Goal: Check status: Check status

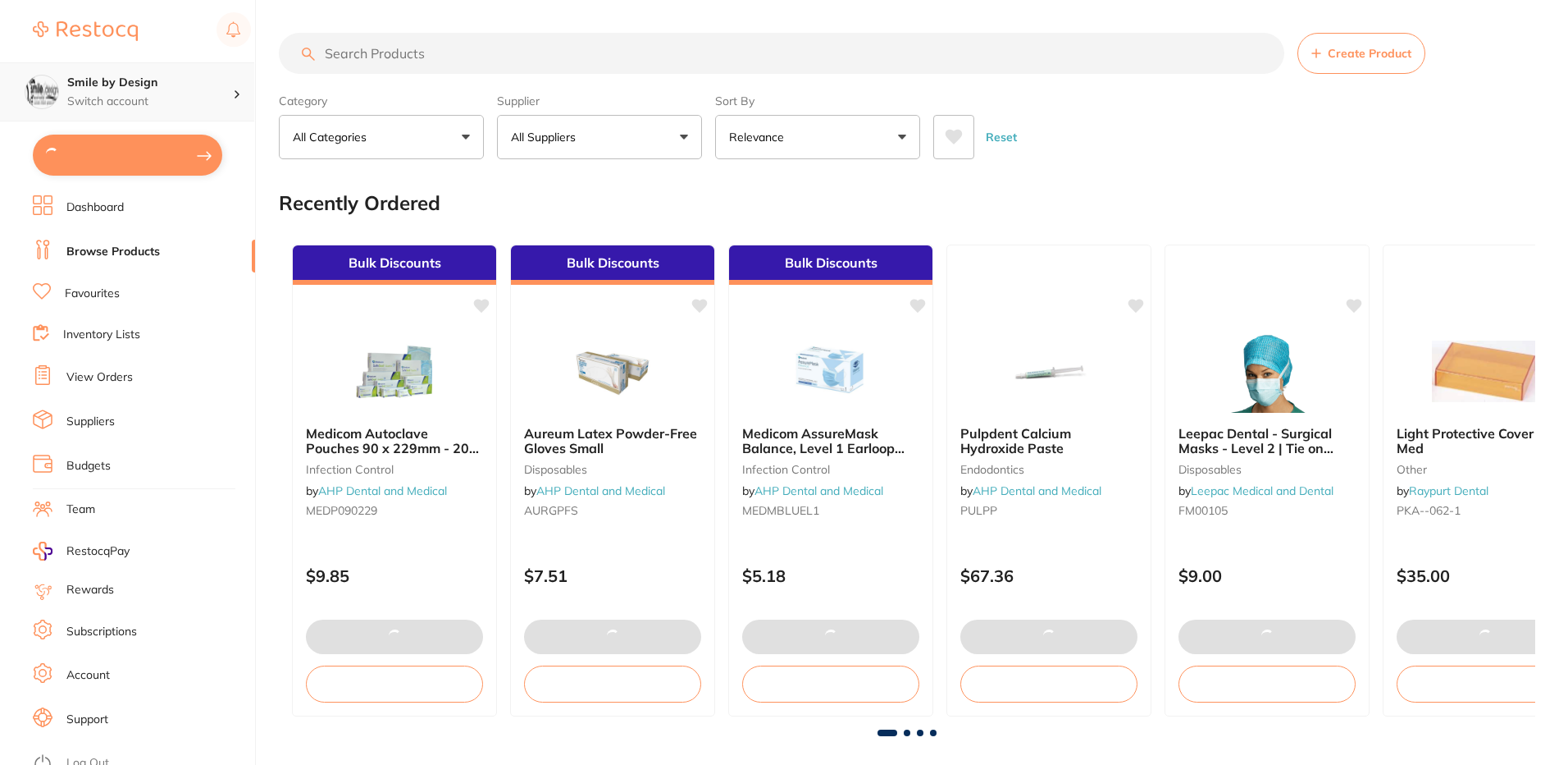
click at [140, 87] on h4 "Smile by Design" at bounding box center [150, 83] width 166 height 17
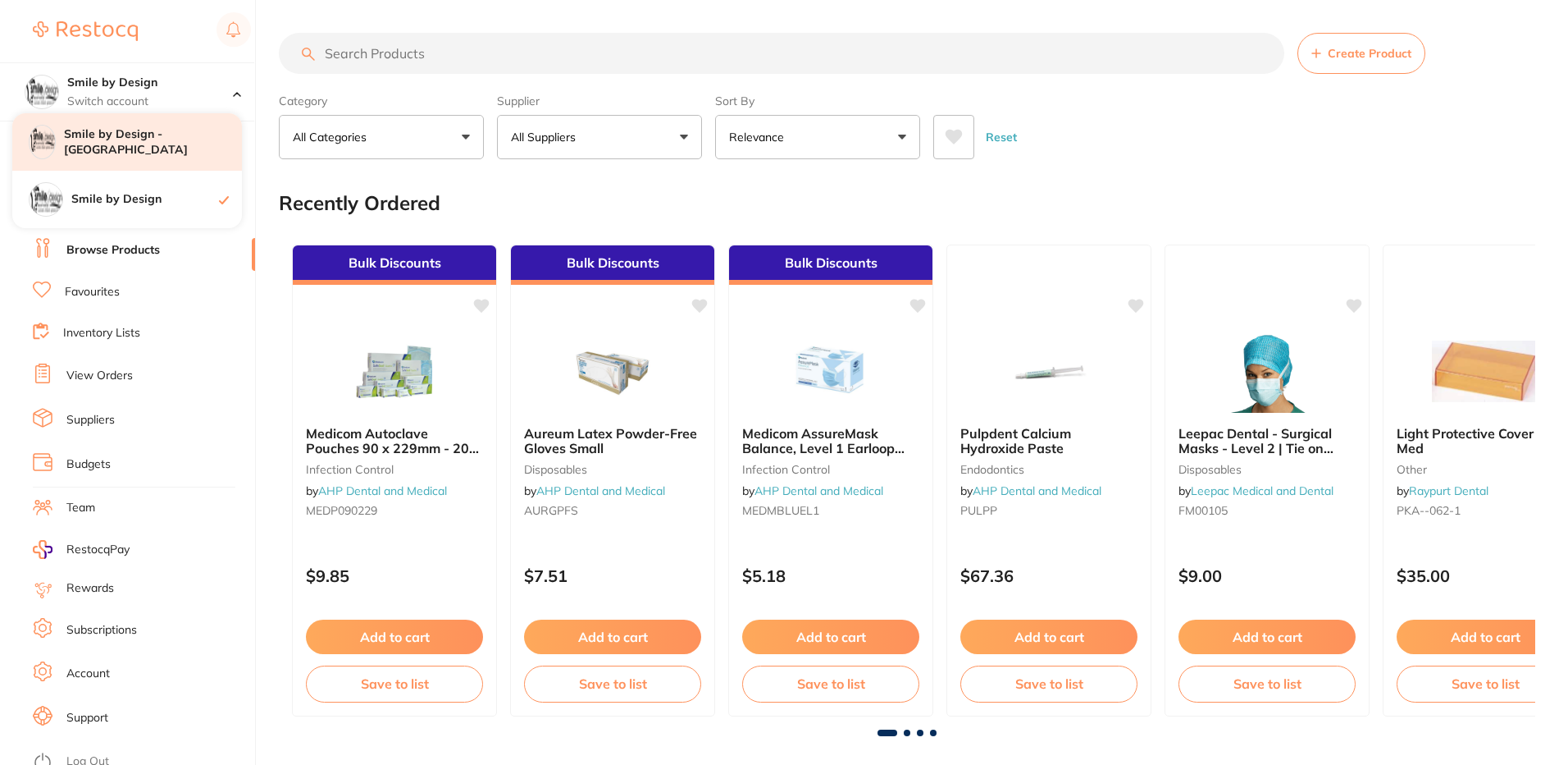
click at [116, 149] on h4 "Smile by Design - [GEOGRAPHIC_DATA]" at bounding box center [152, 142] width 178 height 32
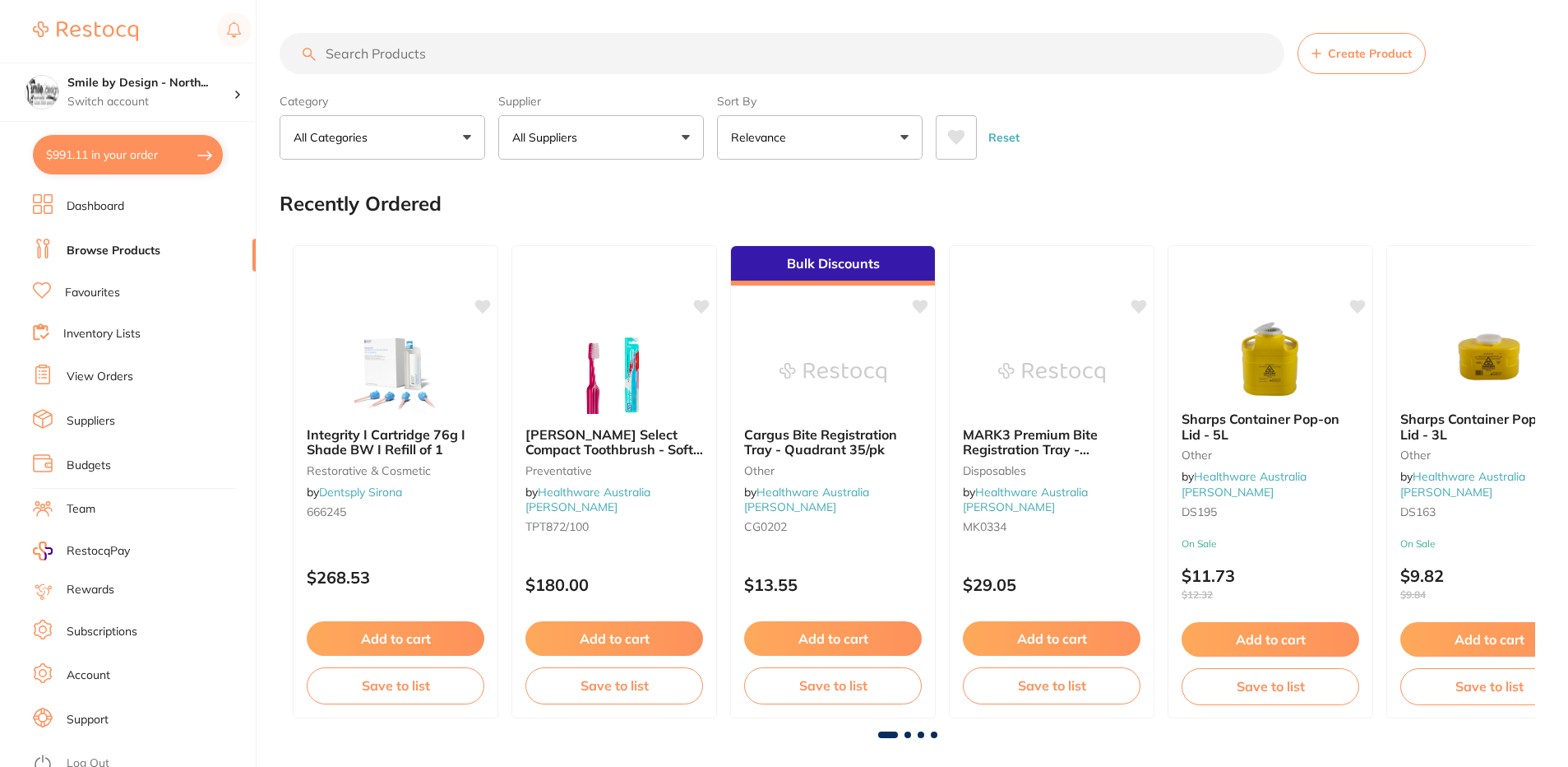
click at [113, 332] on link "Inventory Lists" at bounding box center [101, 334] width 77 height 17
click at [118, 381] on link "View Orders" at bounding box center [100, 377] width 66 height 17
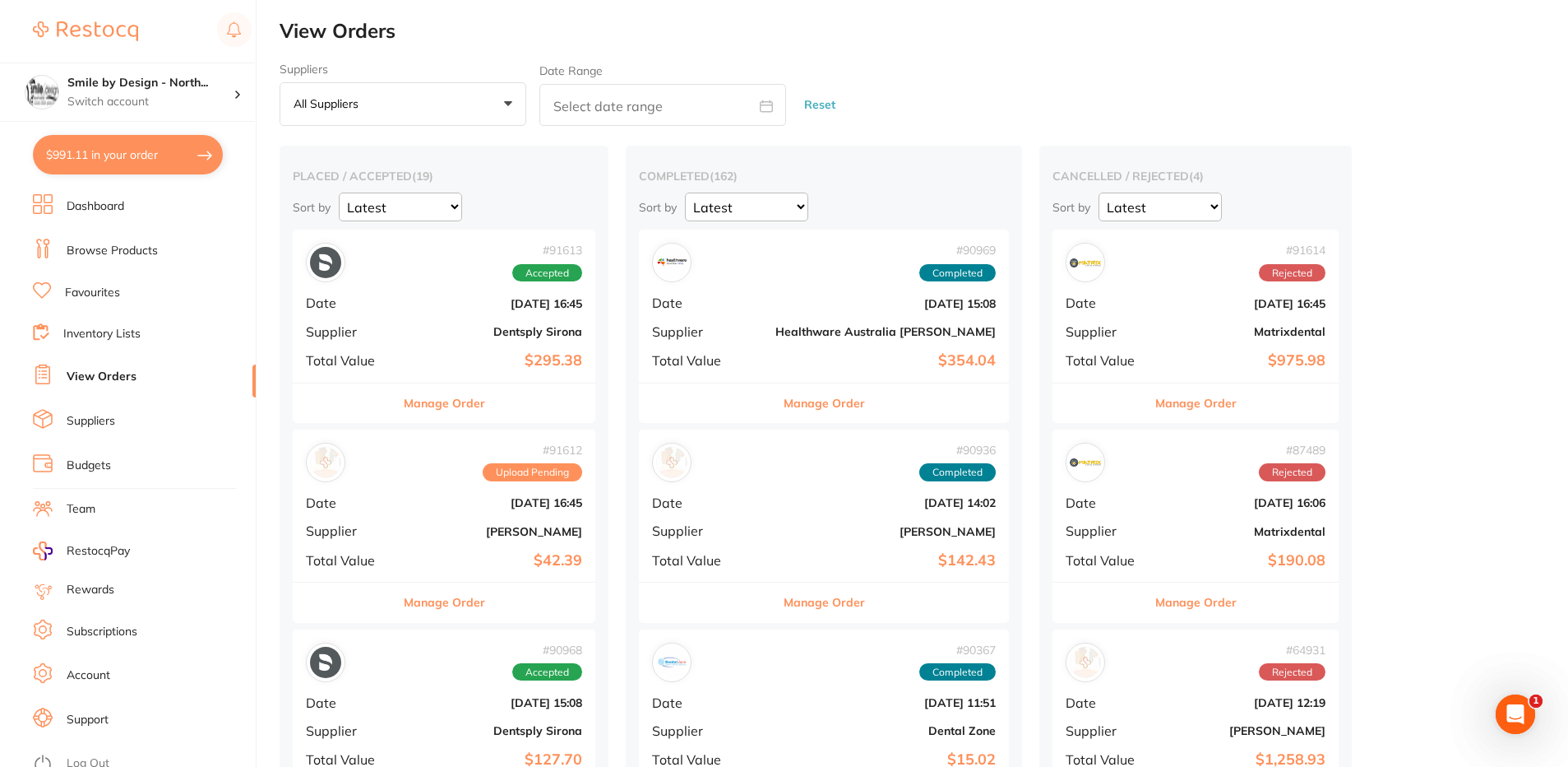
click at [409, 293] on div "# 91613 Accepted Date [DATE] 16:45 Supplier Dentsply Sirona Total Value $295.38" at bounding box center [443, 305] width 302 height 152
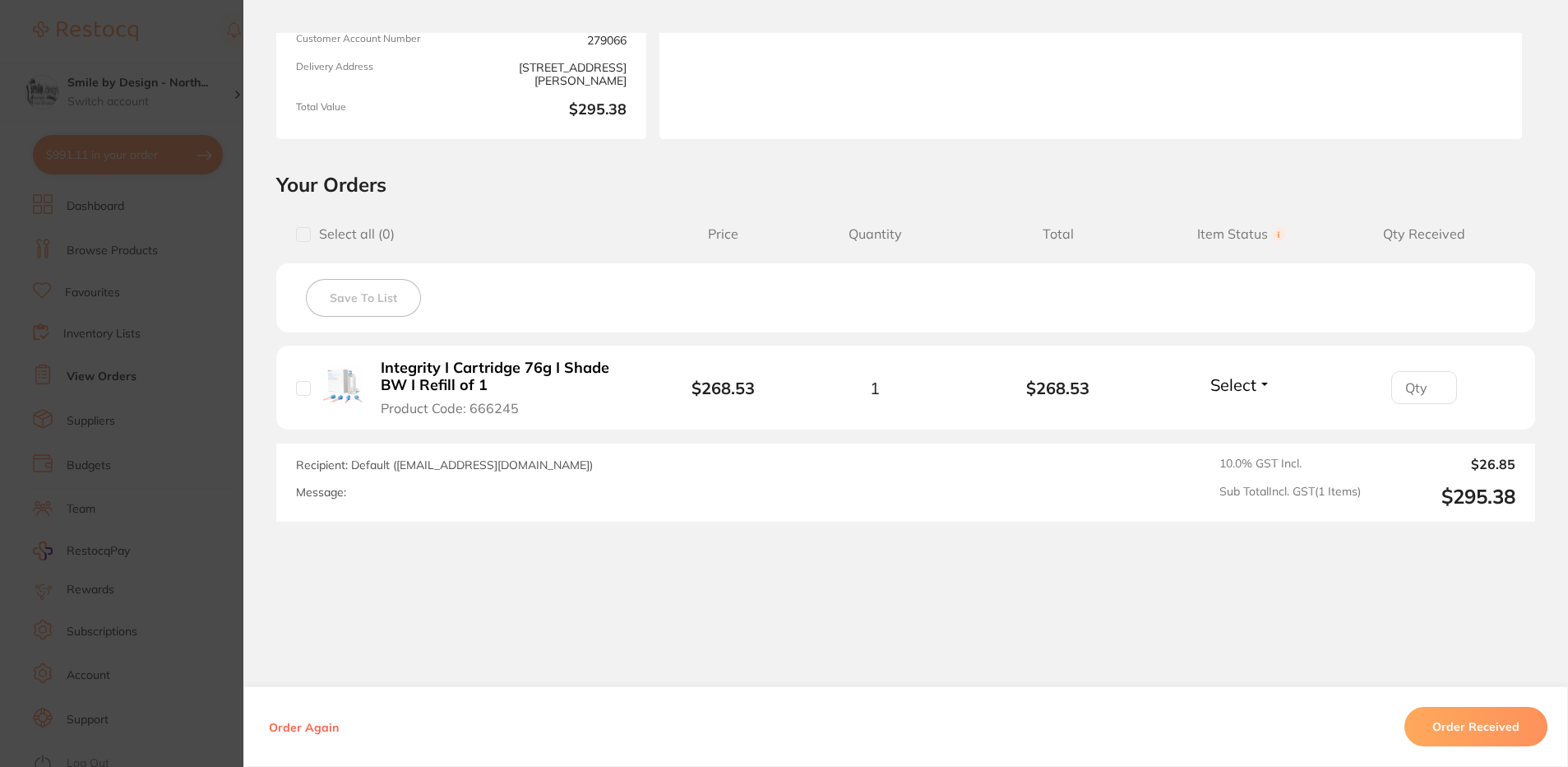
click at [210, 377] on section "Order ID: Restocq- 91613 Order Information Accepted Order Order Date [DATE] 16:…" at bounding box center [784, 383] width 1568 height 767
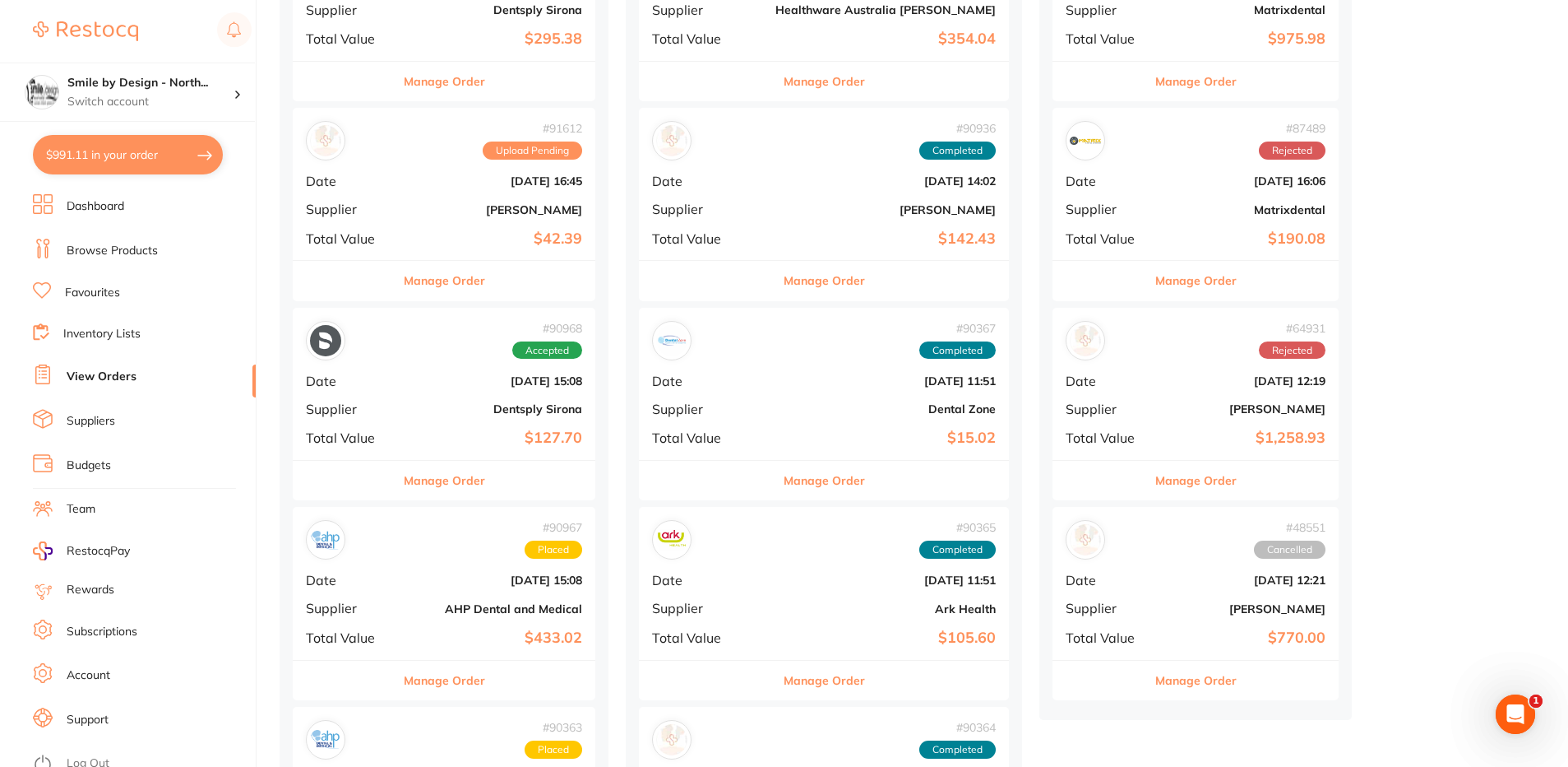
scroll to position [329, 0]
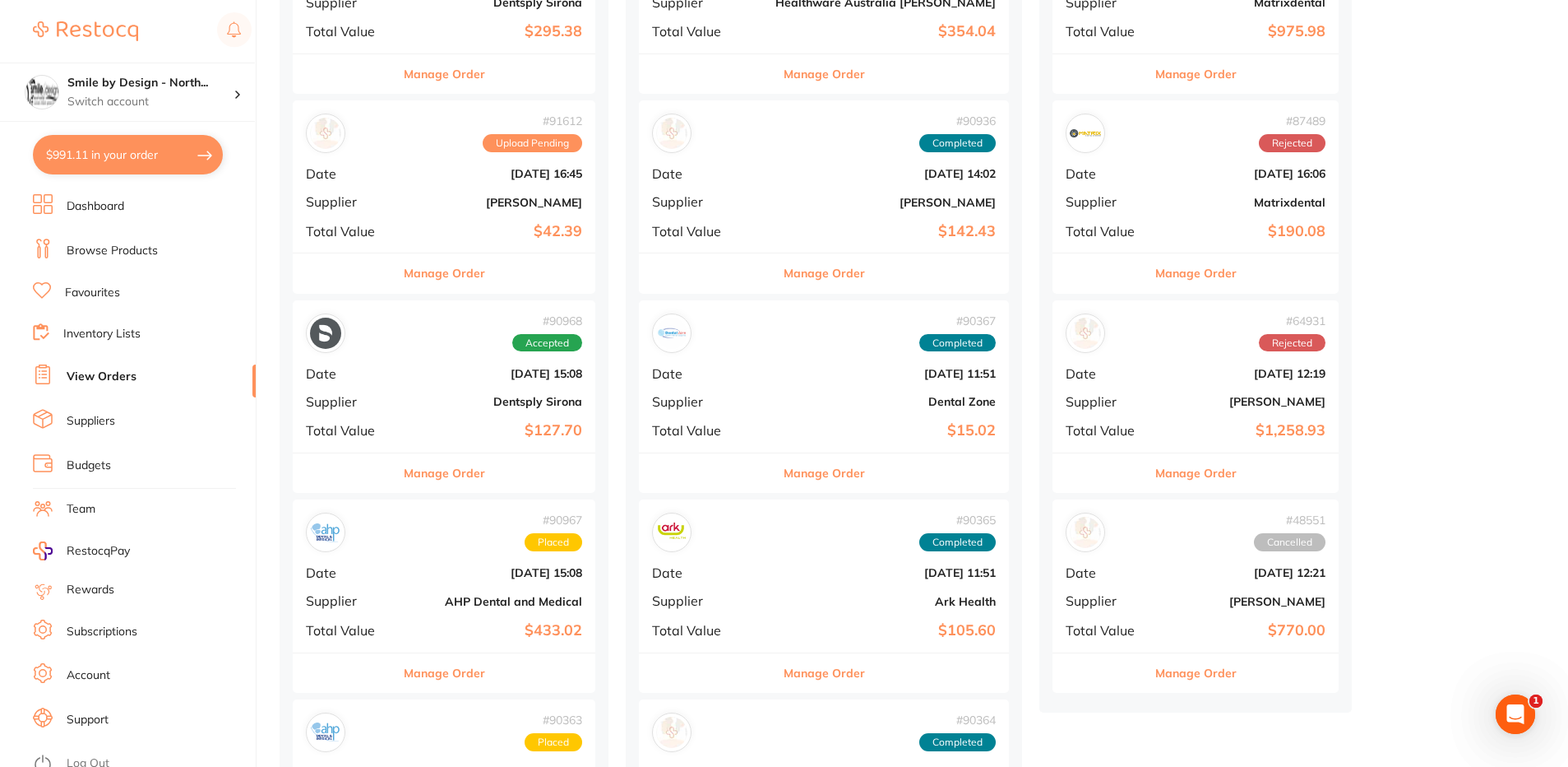
click at [461, 412] on div "# 90968 Accepted Date [DATE] 15:08 Supplier Dentsply Sirona Total Value $127.70" at bounding box center [443, 376] width 302 height 152
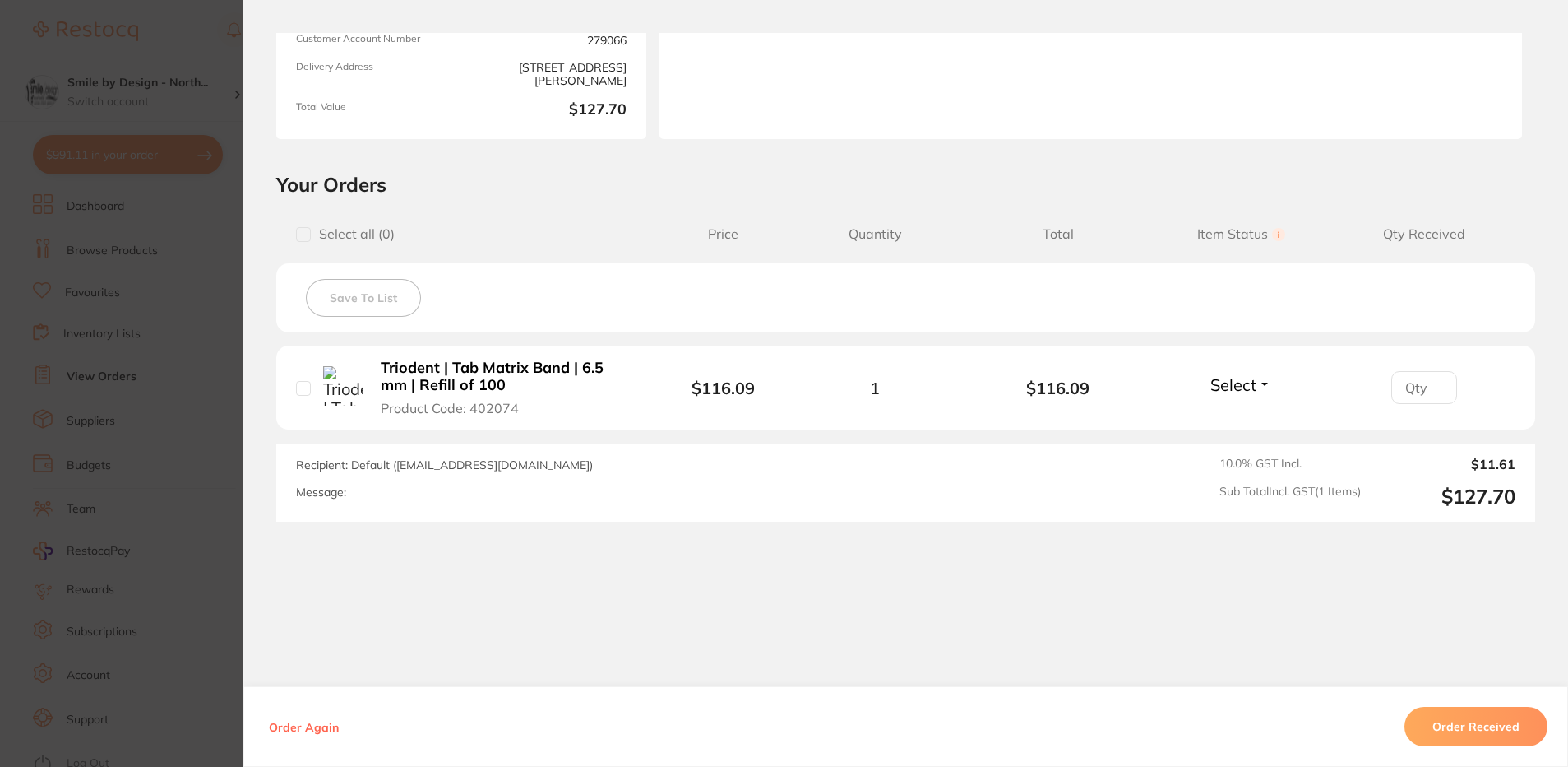
click at [213, 209] on section "Order ID: Restocq- 90968 Order Information Accepted Order Order Date [DATE] 15:…" at bounding box center [784, 383] width 1568 height 767
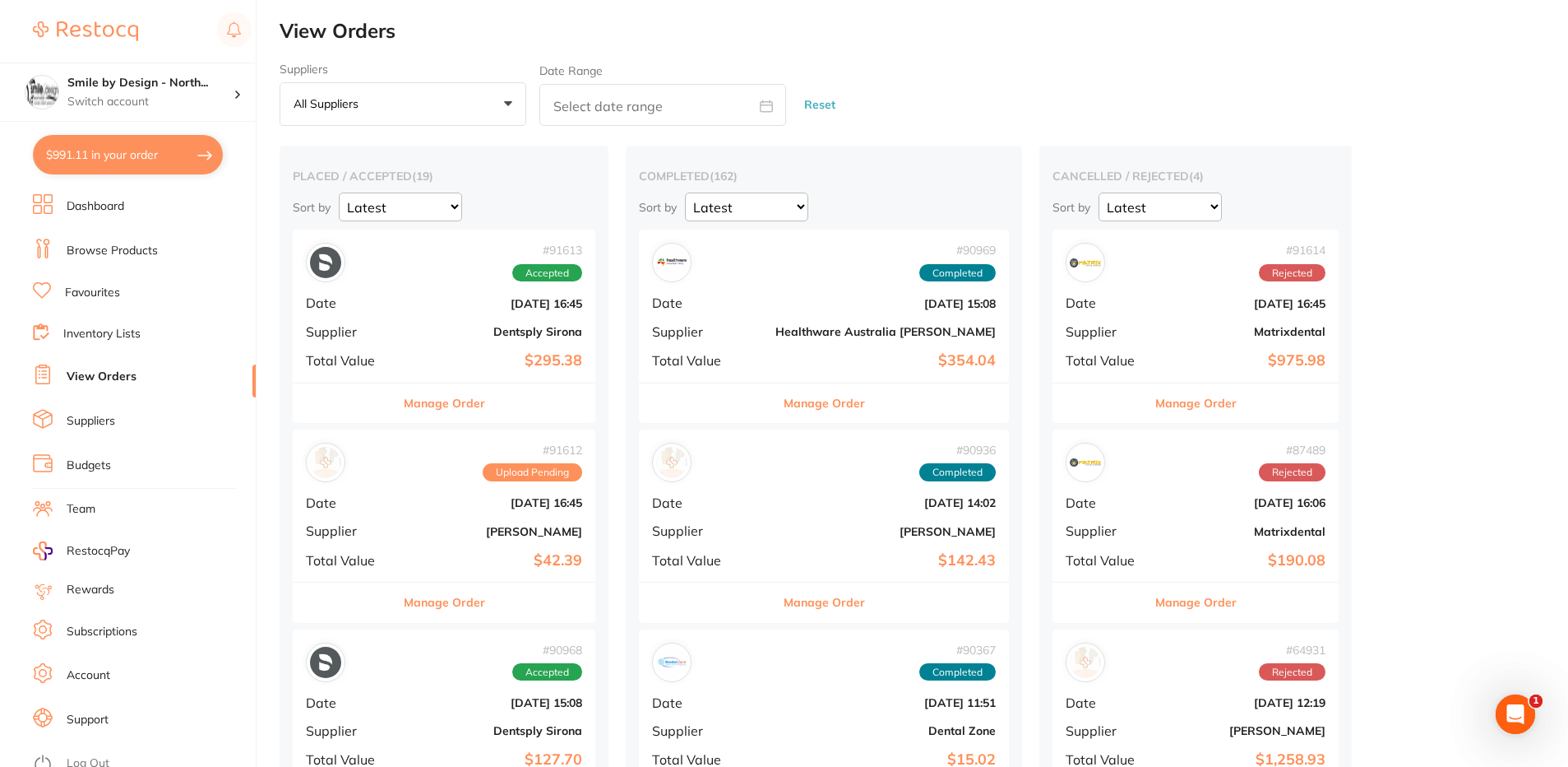
click at [99, 248] on link "Browse Products" at bounding box center [112, 251] width 91 height 17
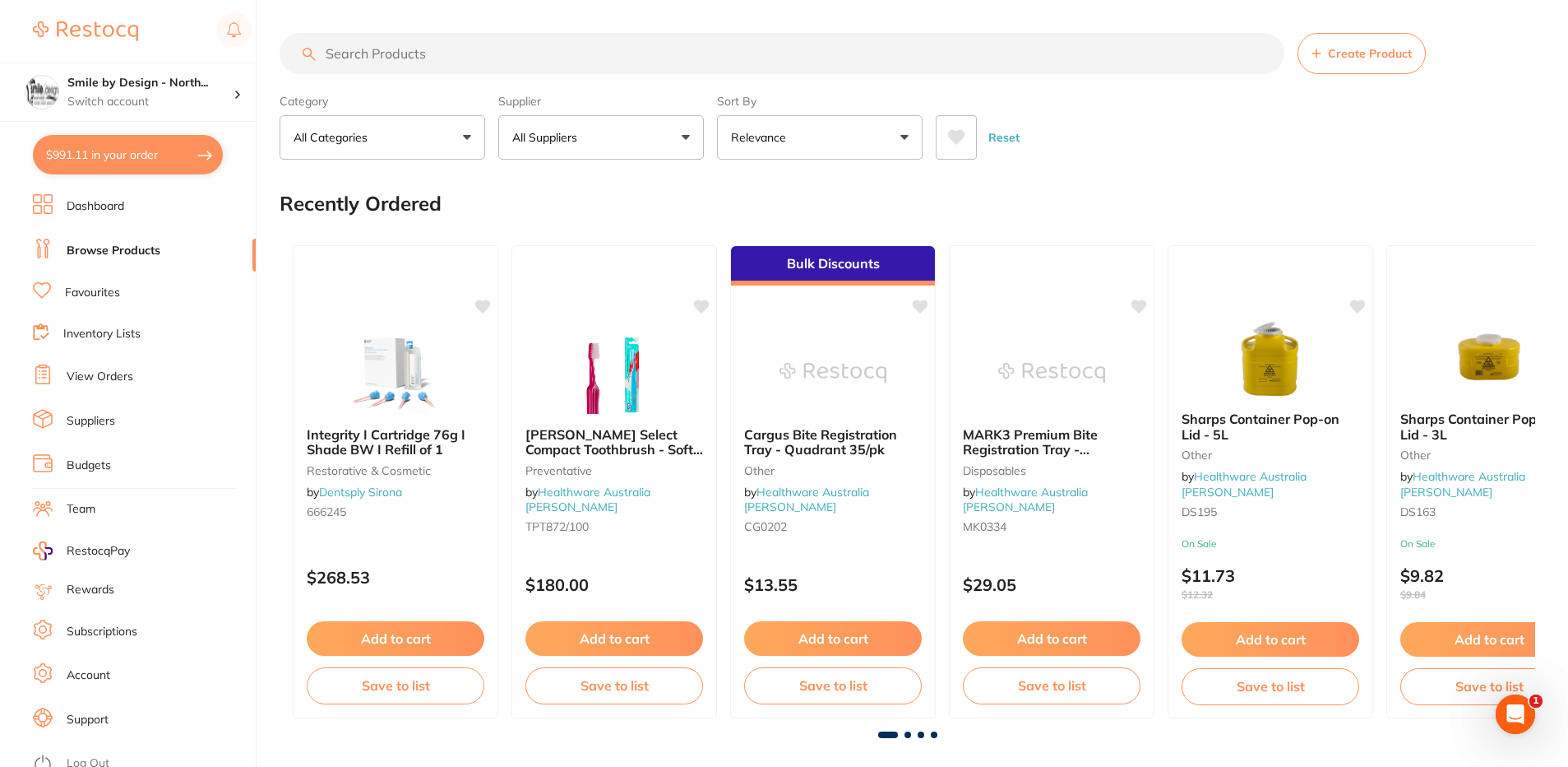
click at [444, 53] on input "search" at bounding box center [782, 54] width 1005 height 42
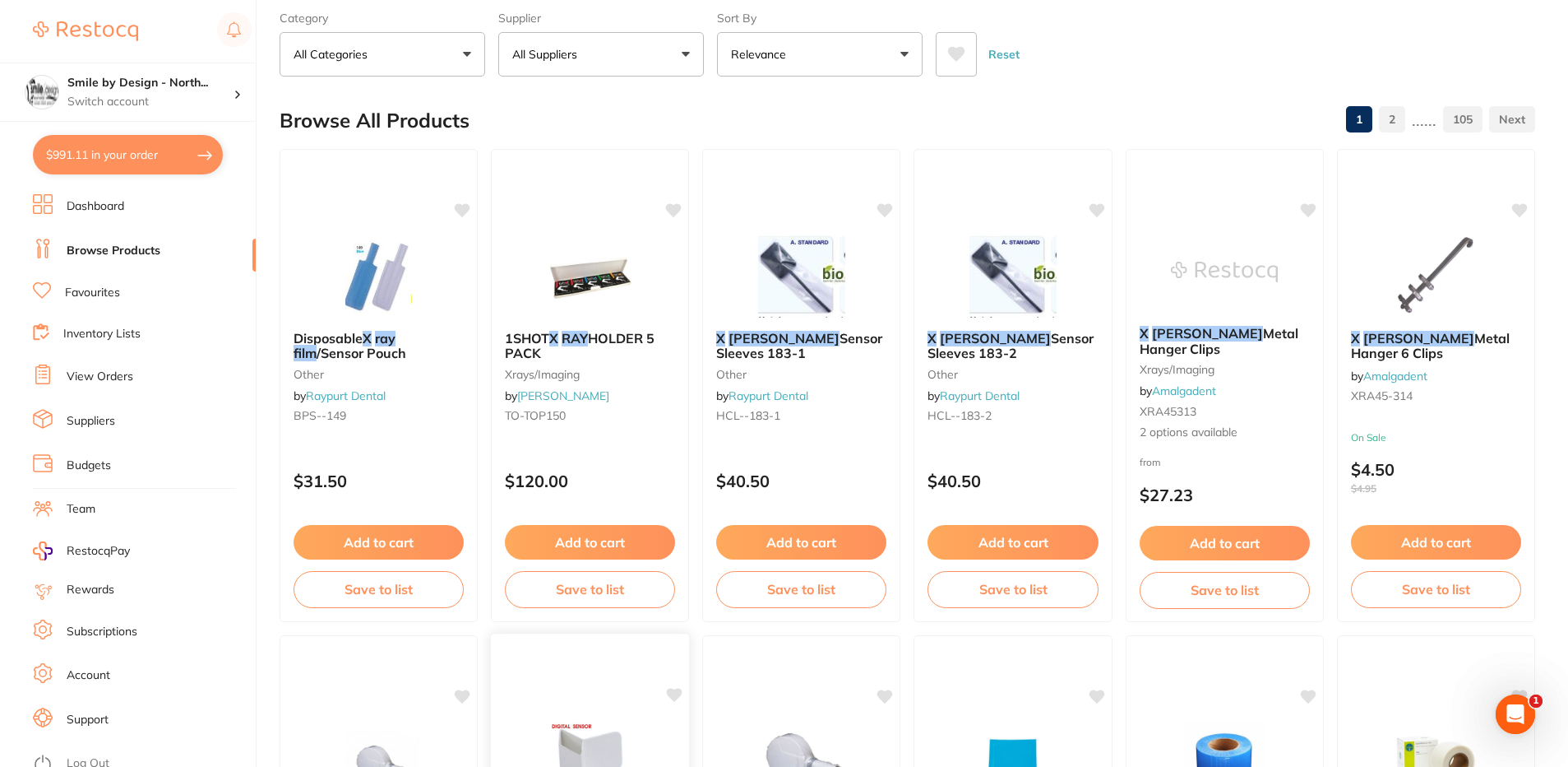
scroll to position [82, 0]
type input "x ray film"
